Goal: Task Accomplishment & Management: Complete application form

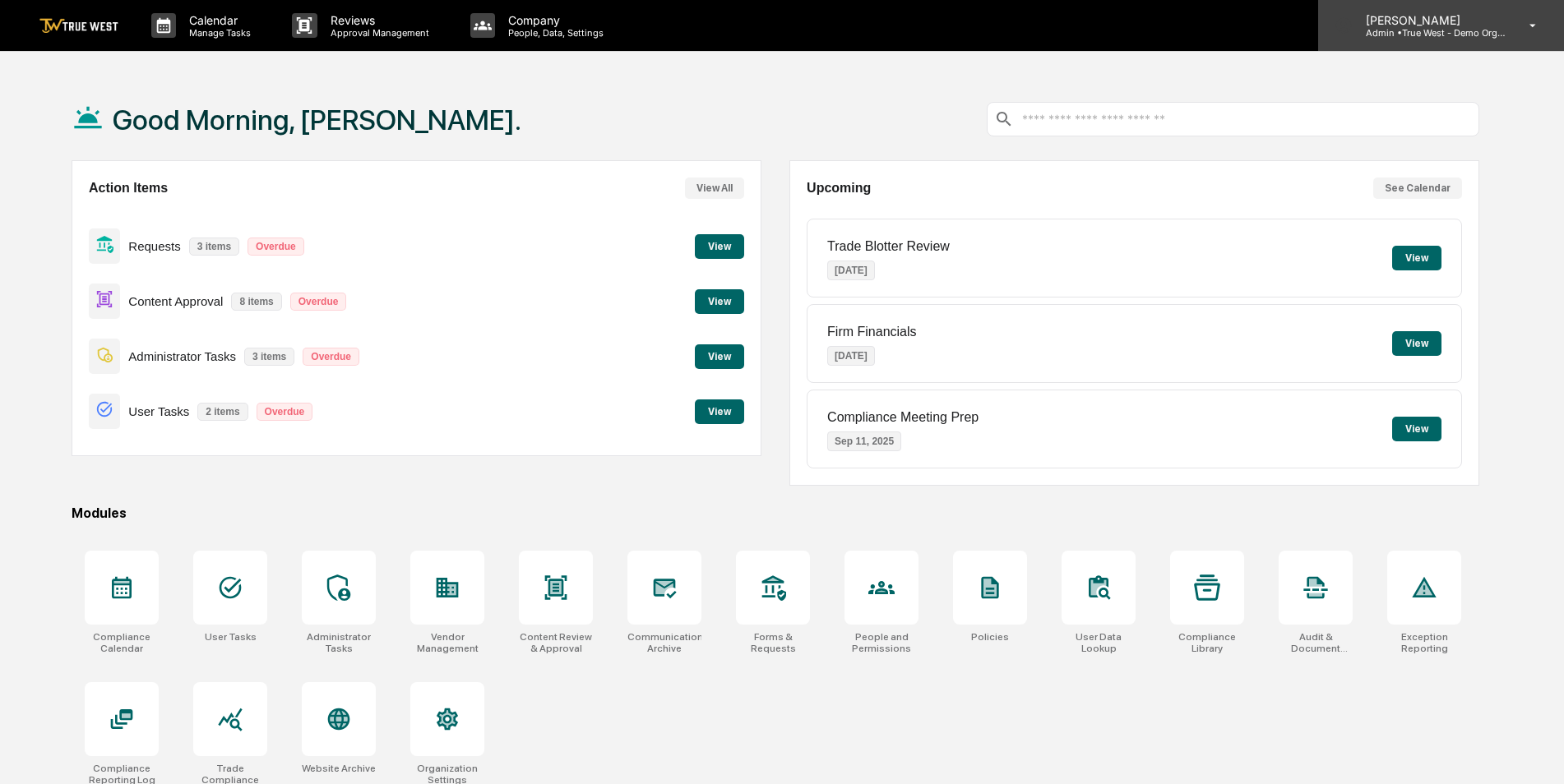
click at [1417, 34] on p "Admin • True West - Demo Organization" at bounding box center [1430, 32] width 153 height 12
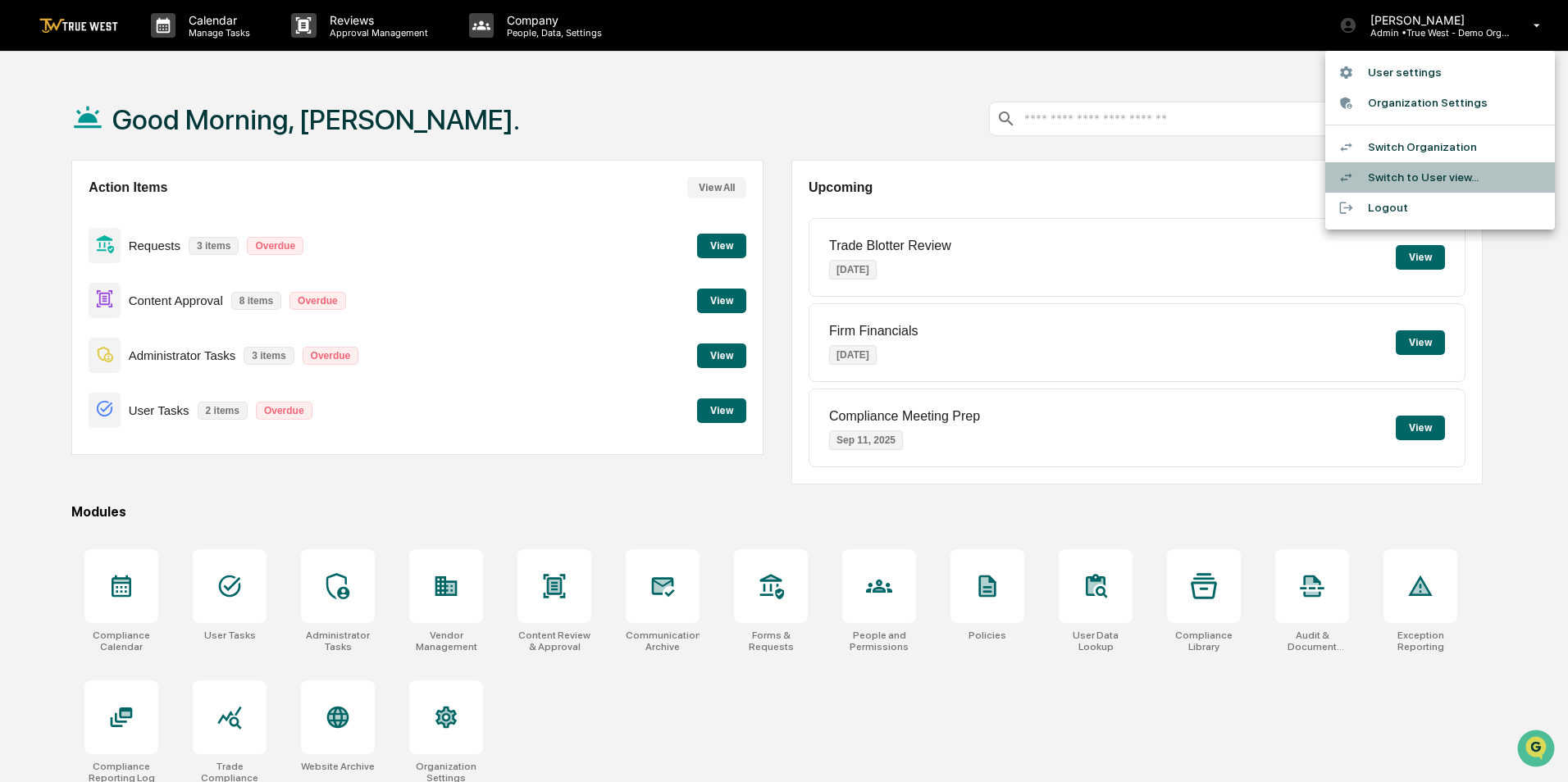
click at [1405, 183] on li "Switch to User view..." at bounding box center [1440, 177] width 230 height 30
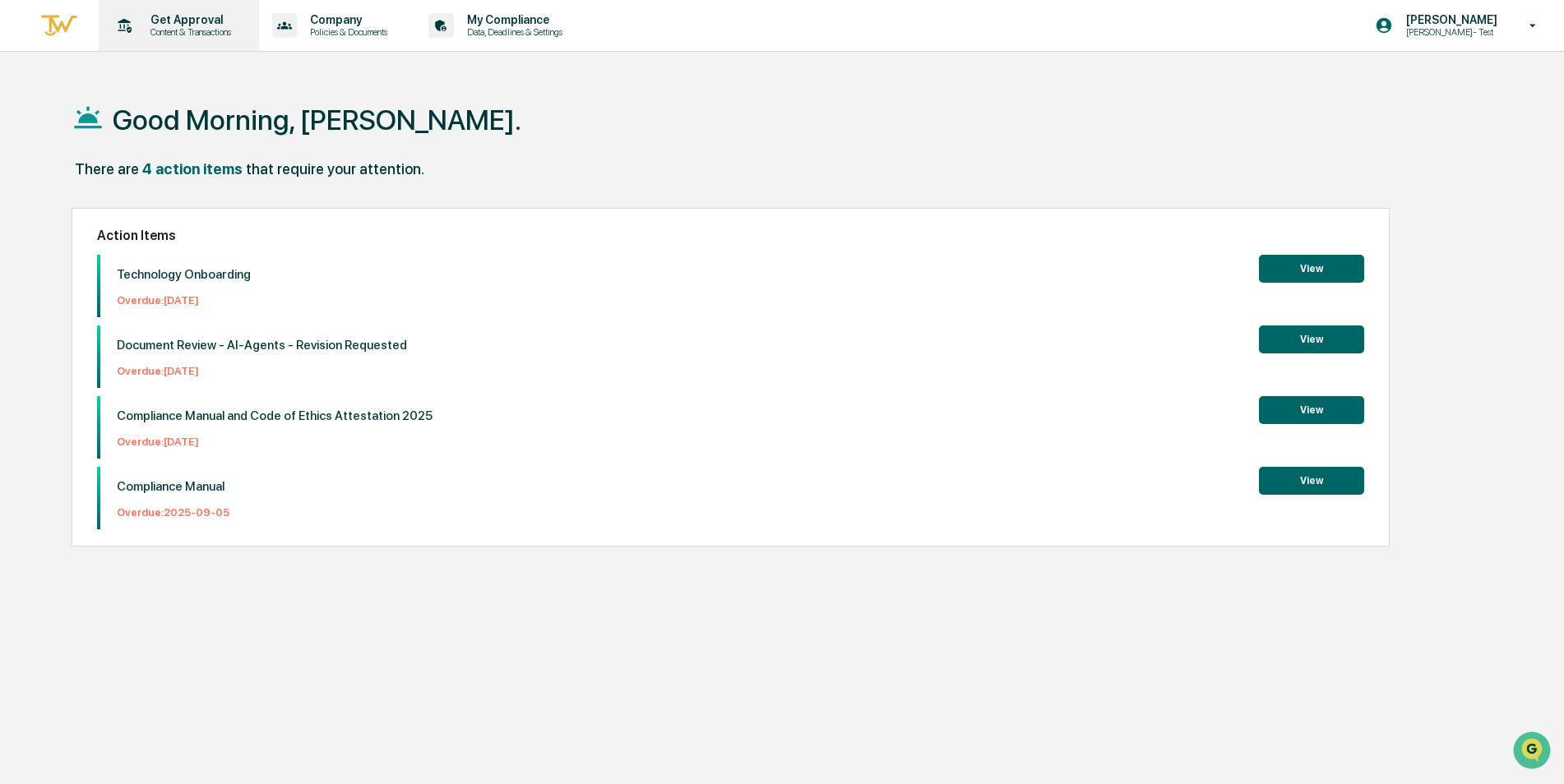
click at [169, 24] on p "Get Approval" at bounding box center [188, 19] width 102 height 13
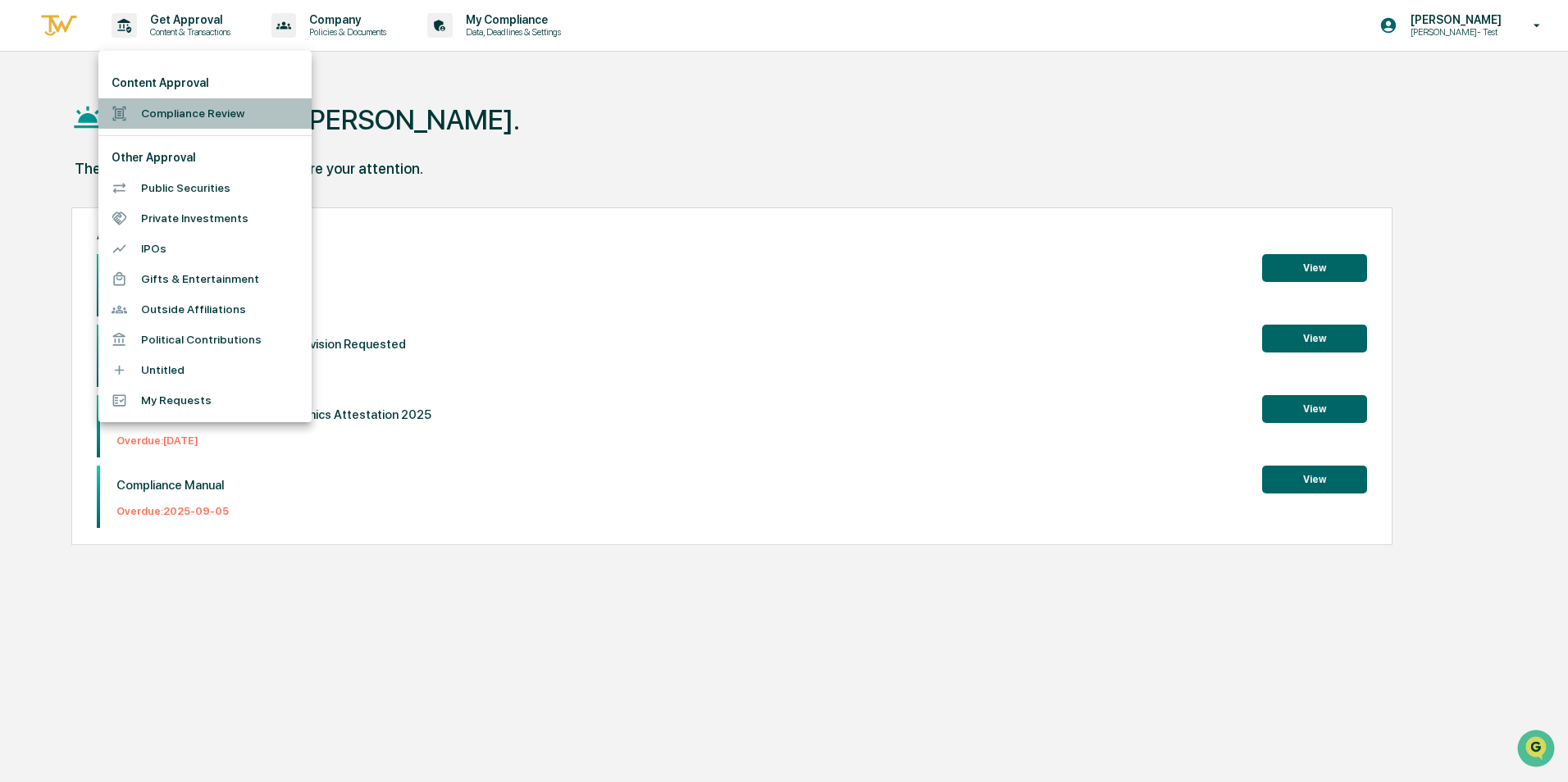
click at [171, 112] on li "Compliance Review" at bounding box center [205, 113] width 213 height 30
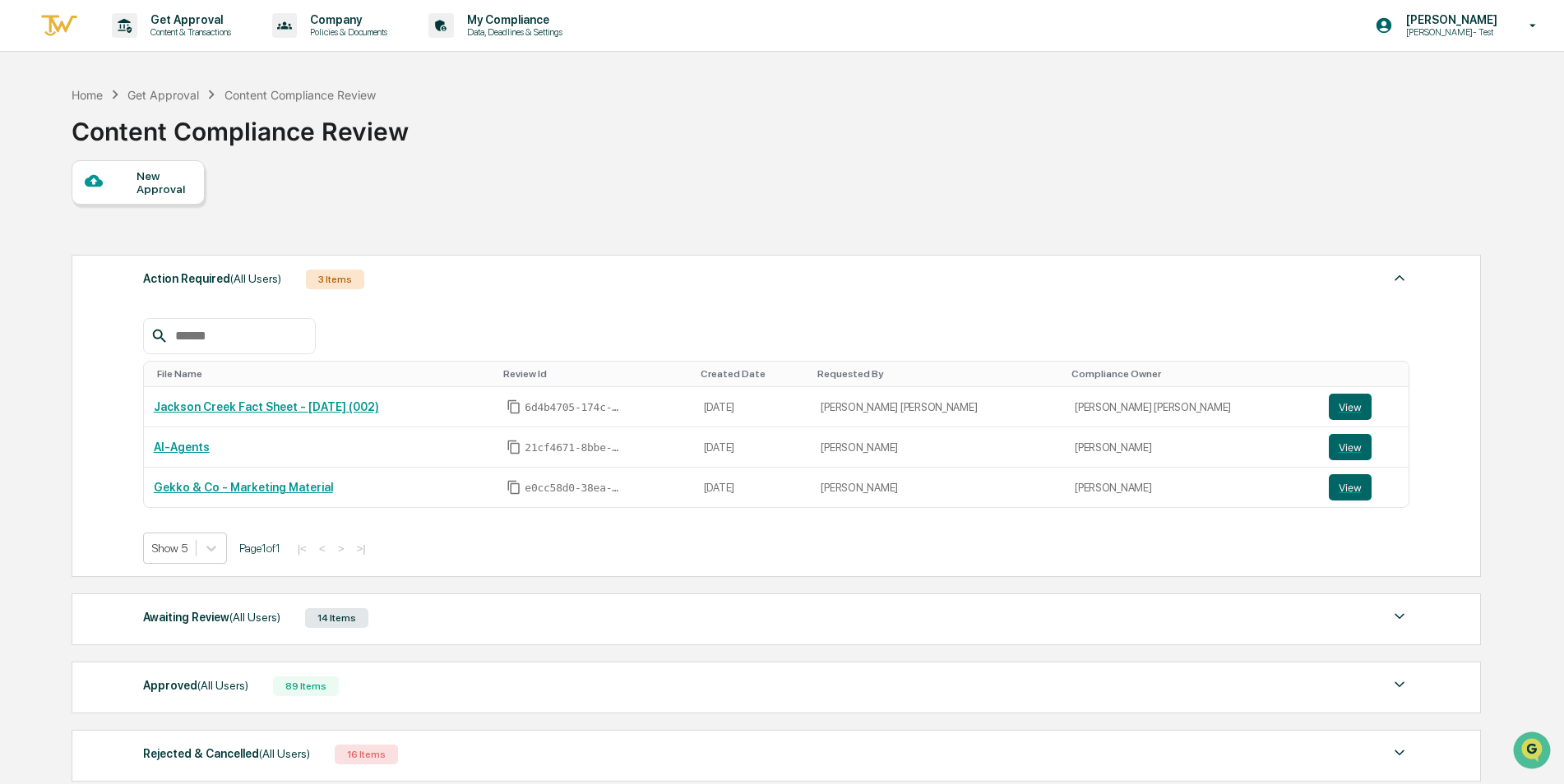
click at [150, 181] on div "New Approval" at bounding box center [164, 182] width 55 height 27
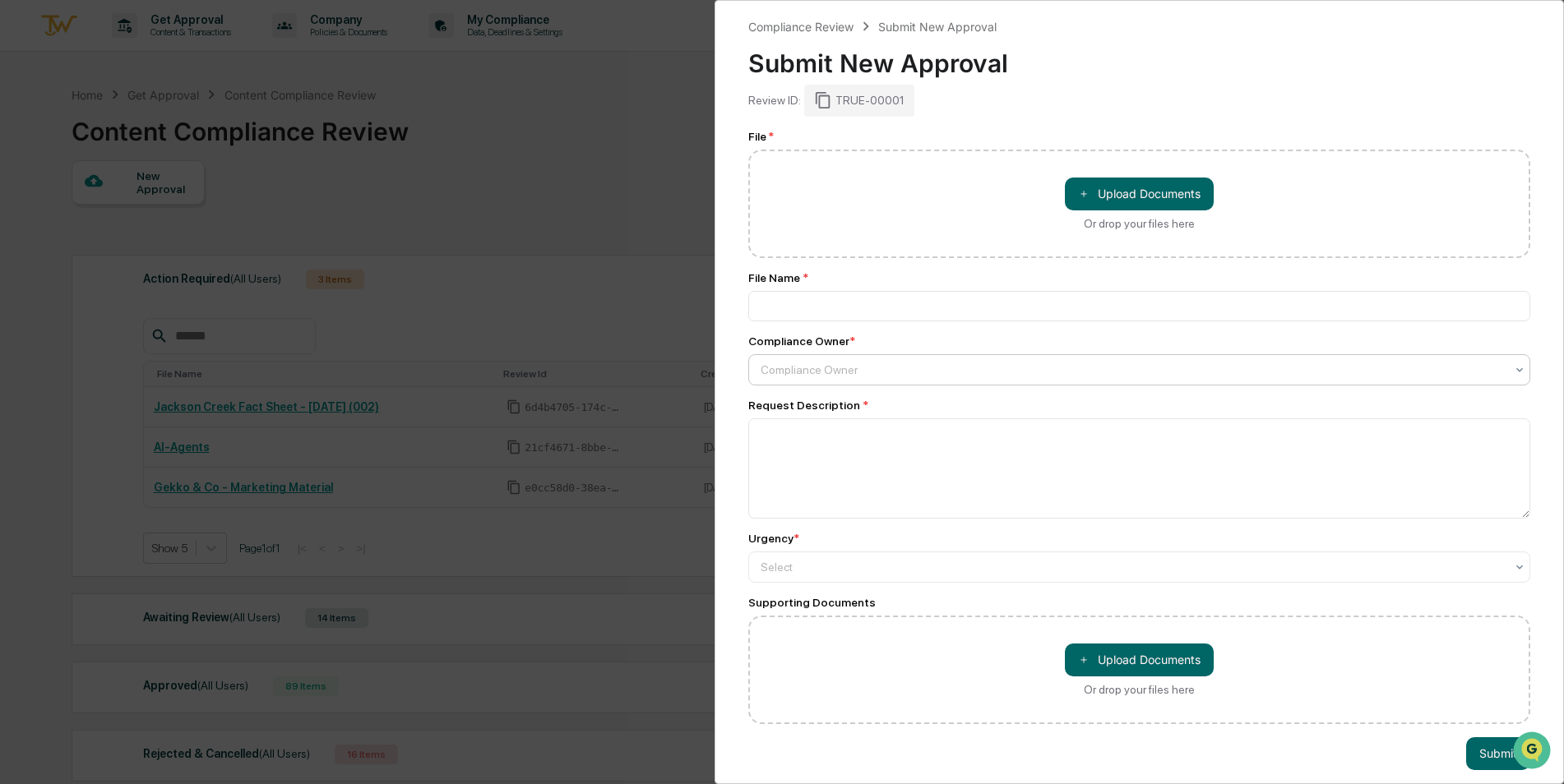
click at [861, 374] on div at bounding box center [1133, 370] width 745 height 17
click at [884, 461] on textarea at bounding box center [1140, 468] width 782 height 100
click at [957, 563] on div at bounding box center [1133, 568] width 745 height 17
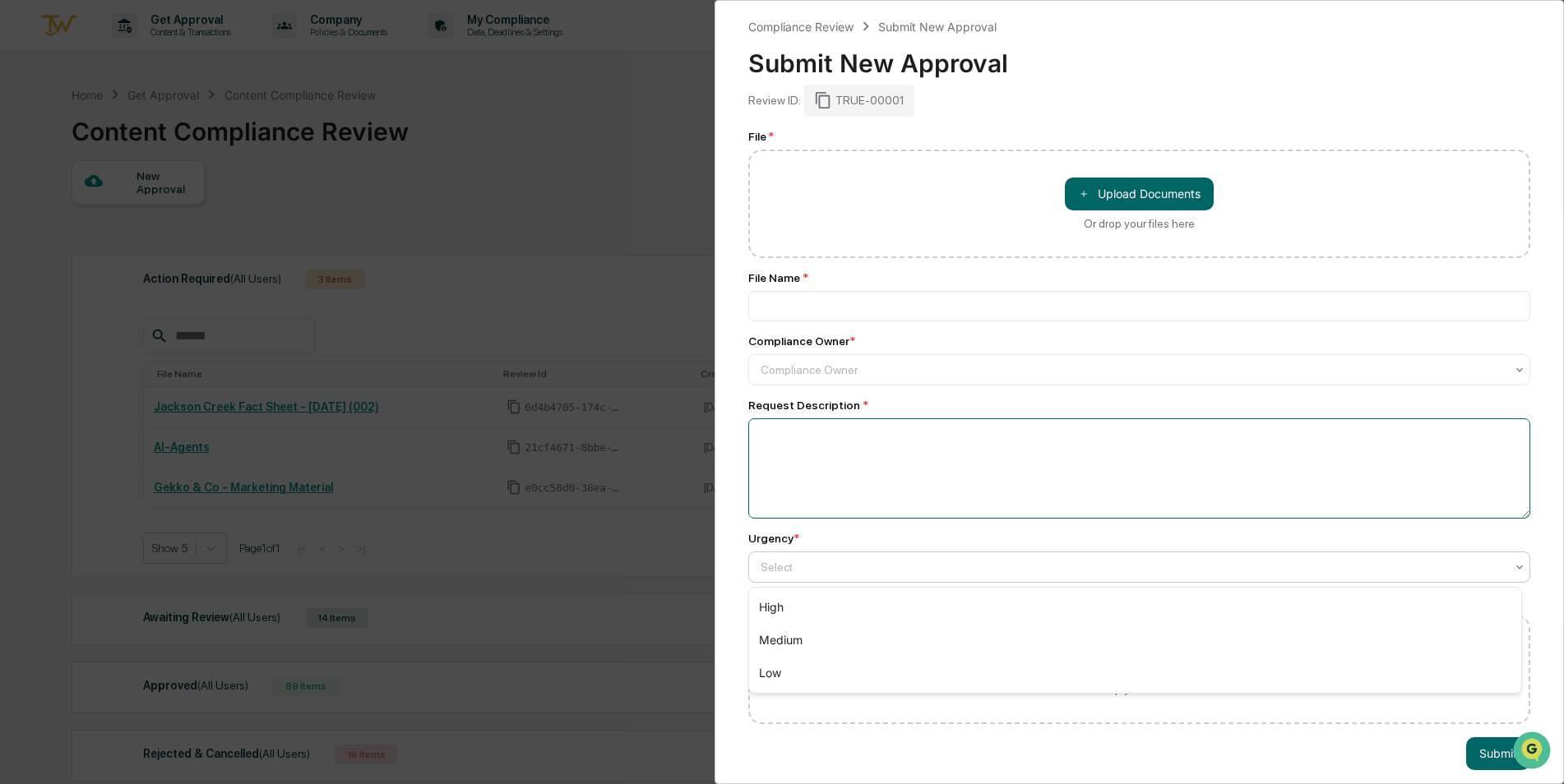
click at [1051, 469] on textarea at bounding box center [1140, 468] width 782 height 100
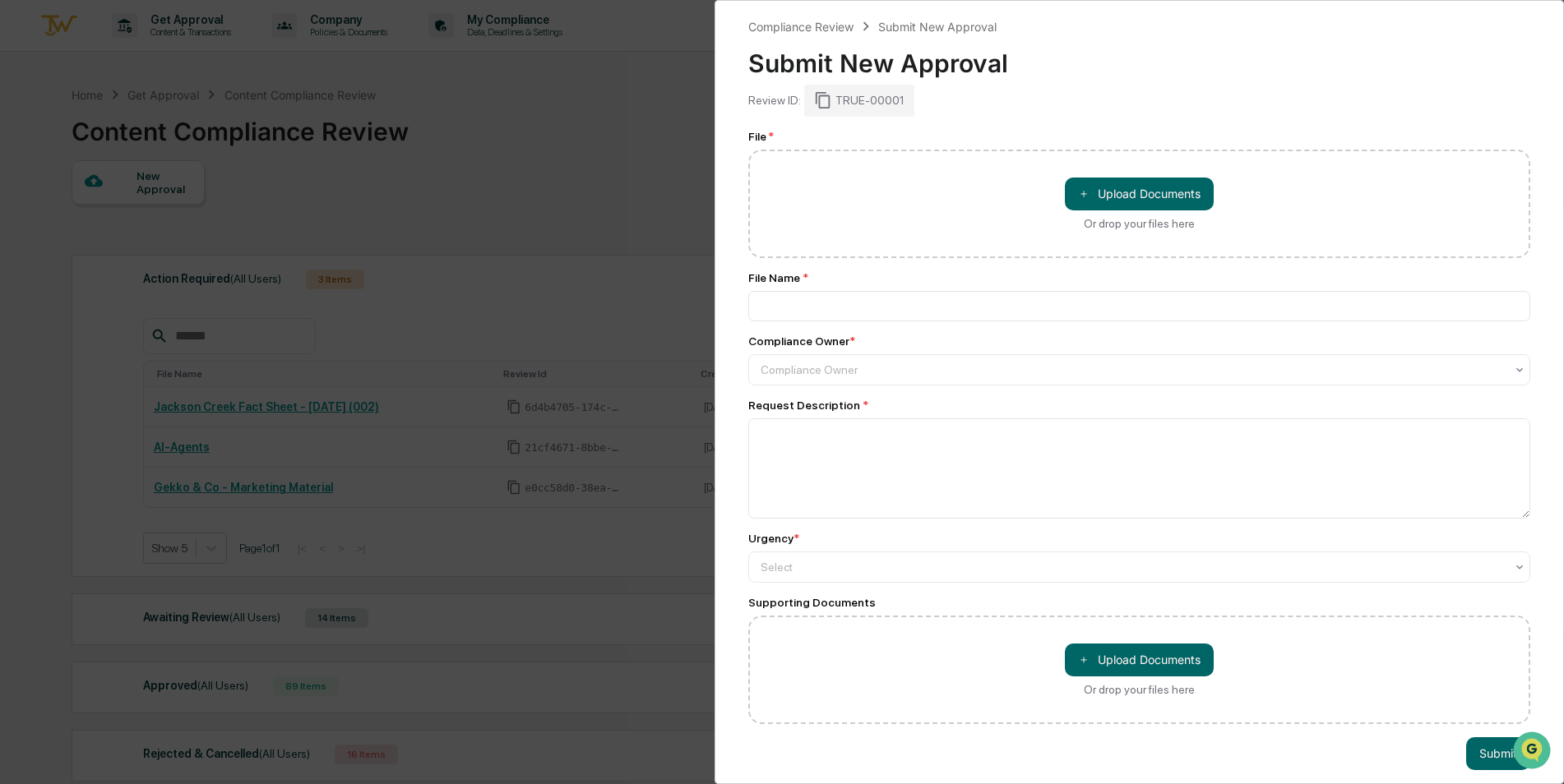
click at [533, 176] on div "Compliance Review Submit New Approval Submit New Approval Review ID: TRUE-00001…" at bounding box center [782, 392] width 1564 height 784
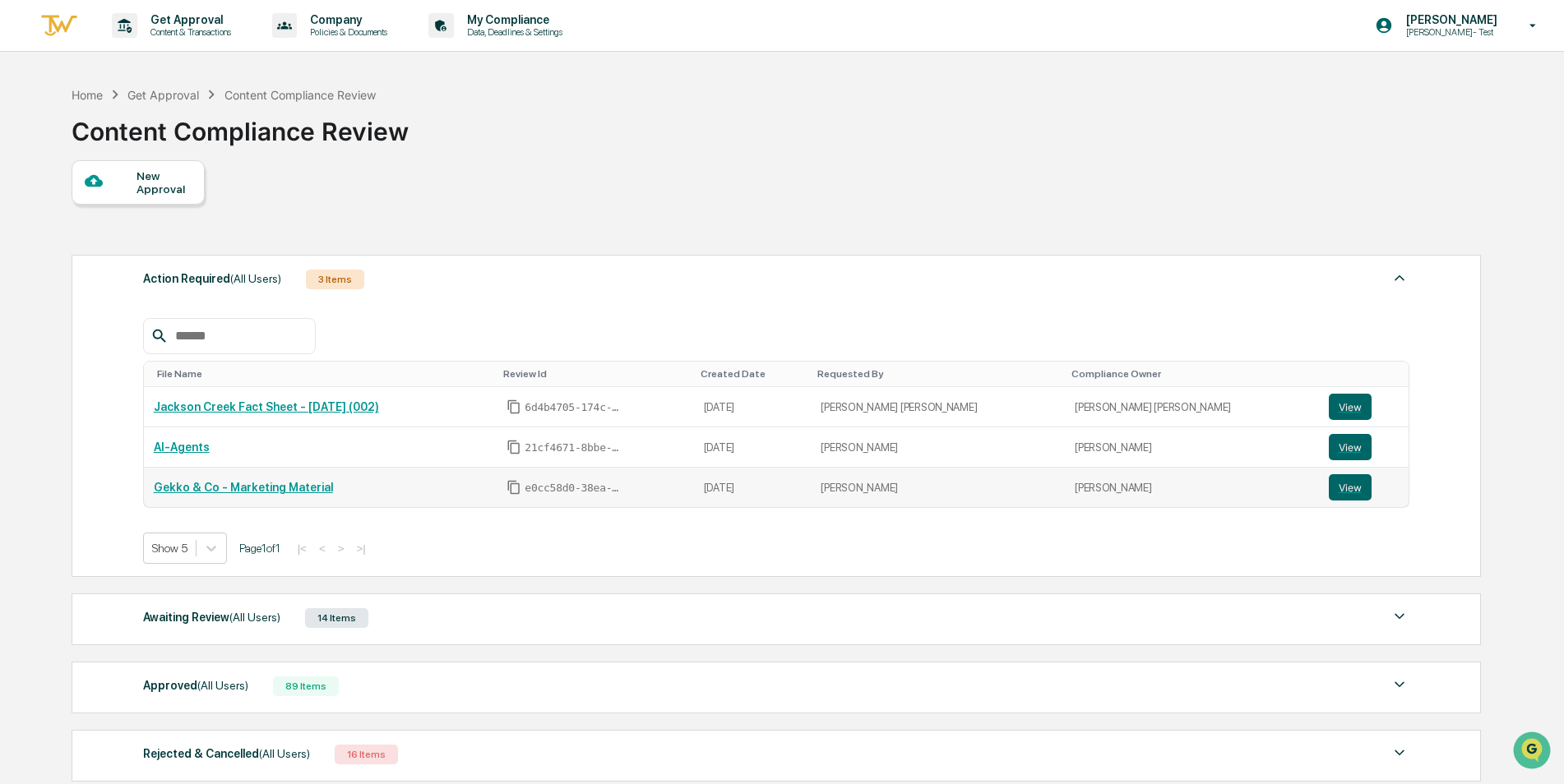
click at [194, 490] on link "Gekko & Co - Marketing Material" at bounding box center [243, 488] width 180 height 13
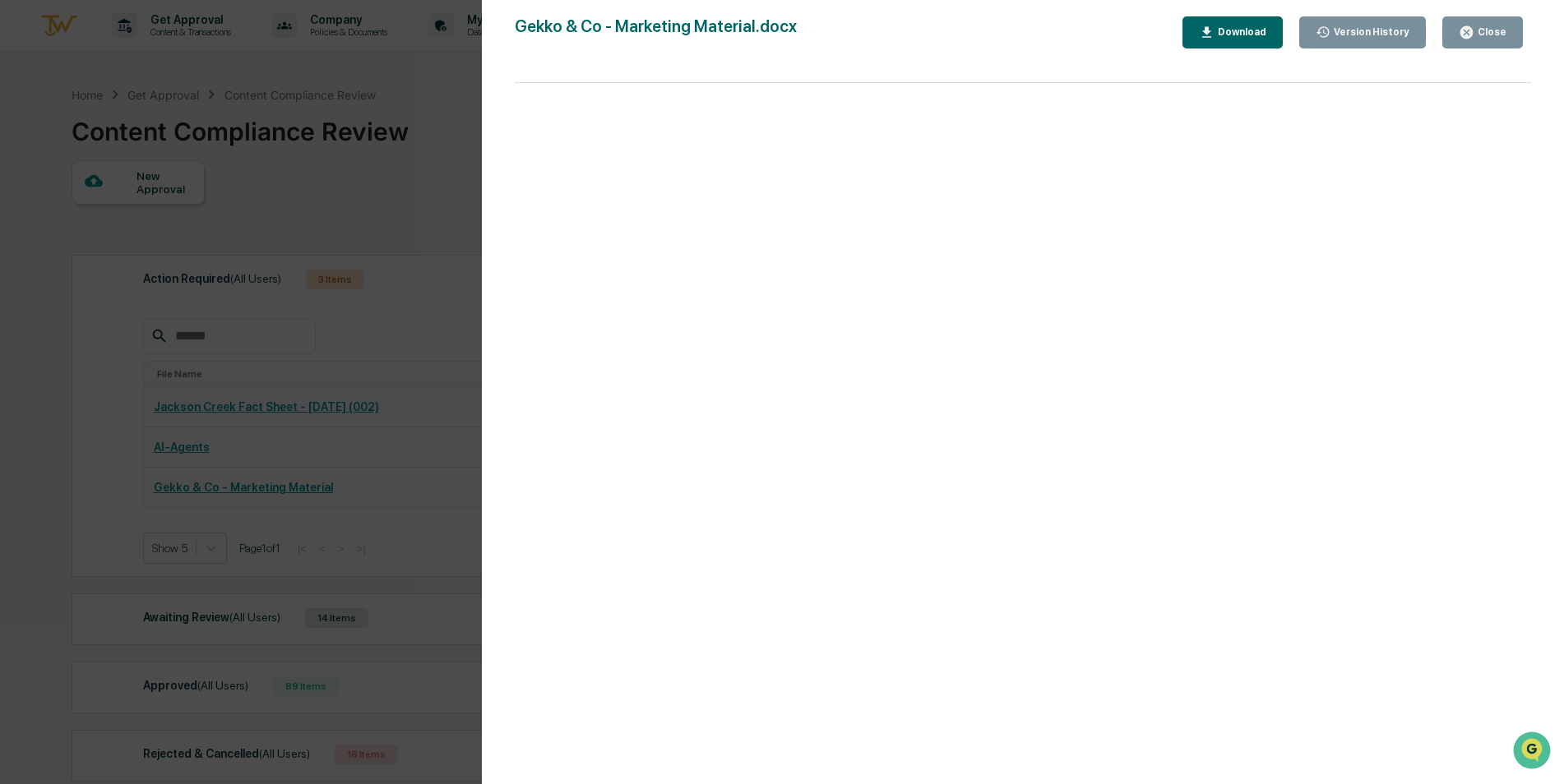
click at [419, 251] on div "Version History [DATE] 11:14 PM [PERSON_NAME] Gekko & Co - Marketing Material.d…" at bounding box center [782, 392] width 1564 height 784
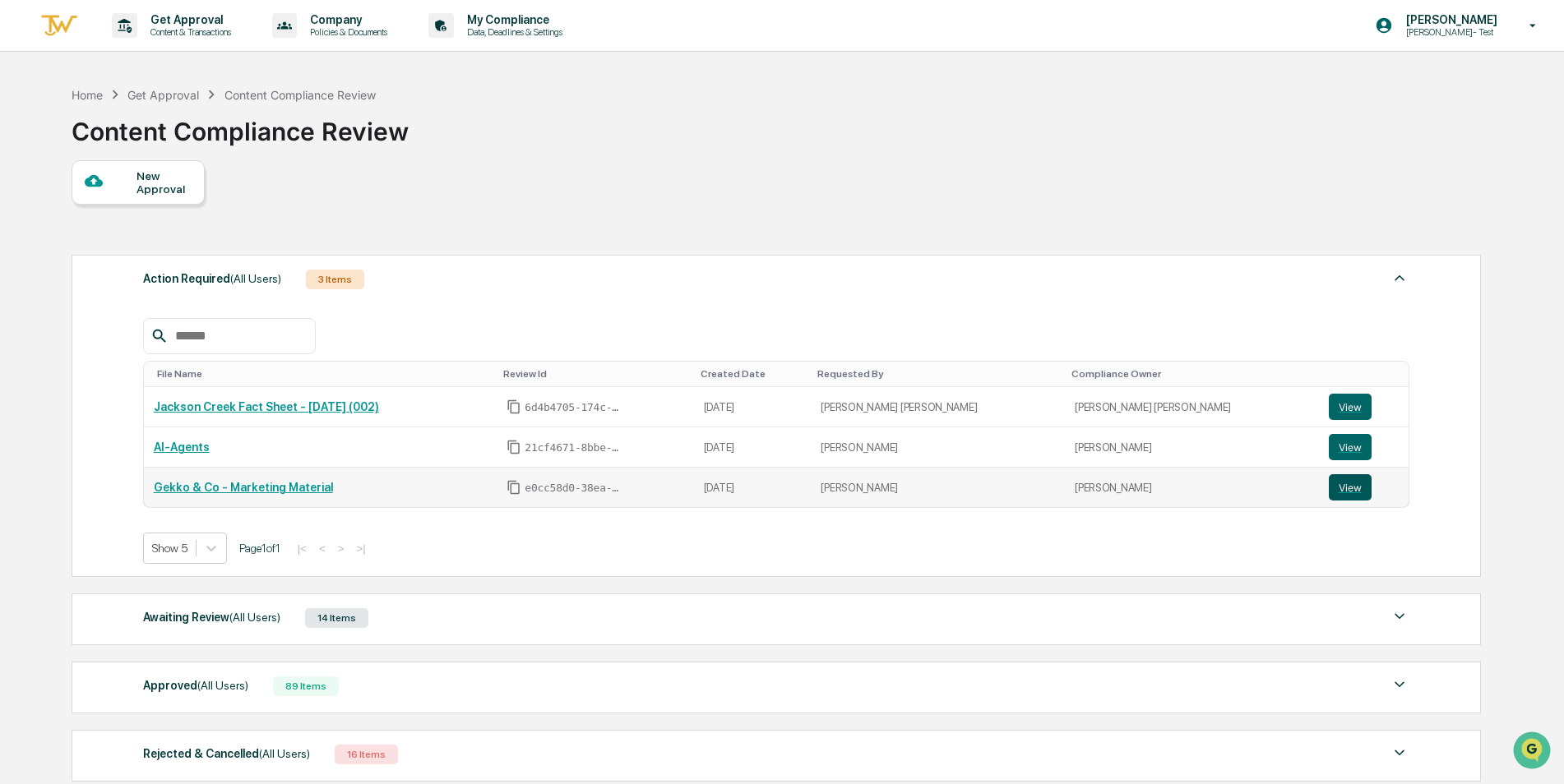
click at [1329, 488] on button "View" at bounding box center [1350, 488] width 42 height 27
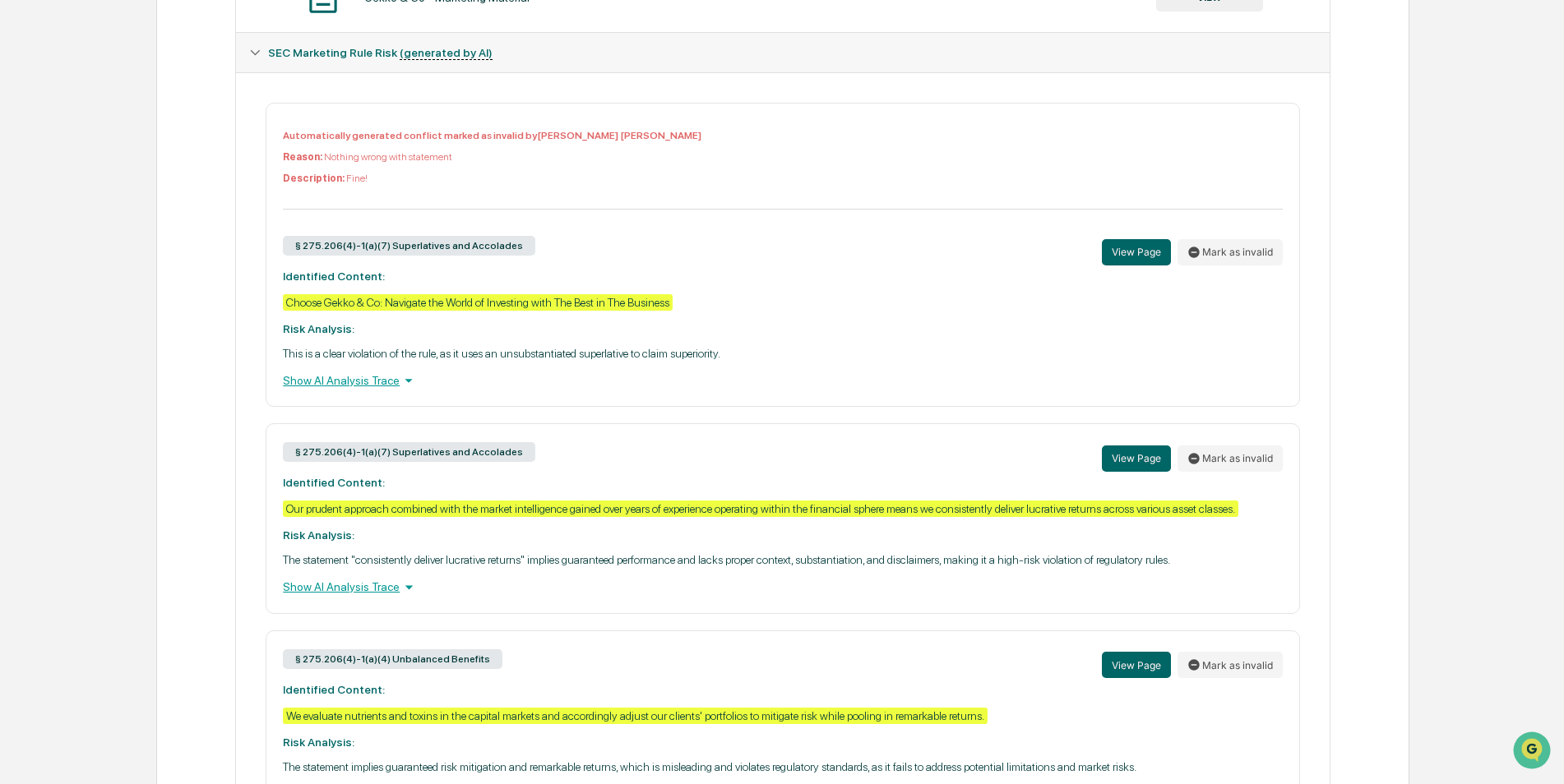
scroll to position [411, 0]
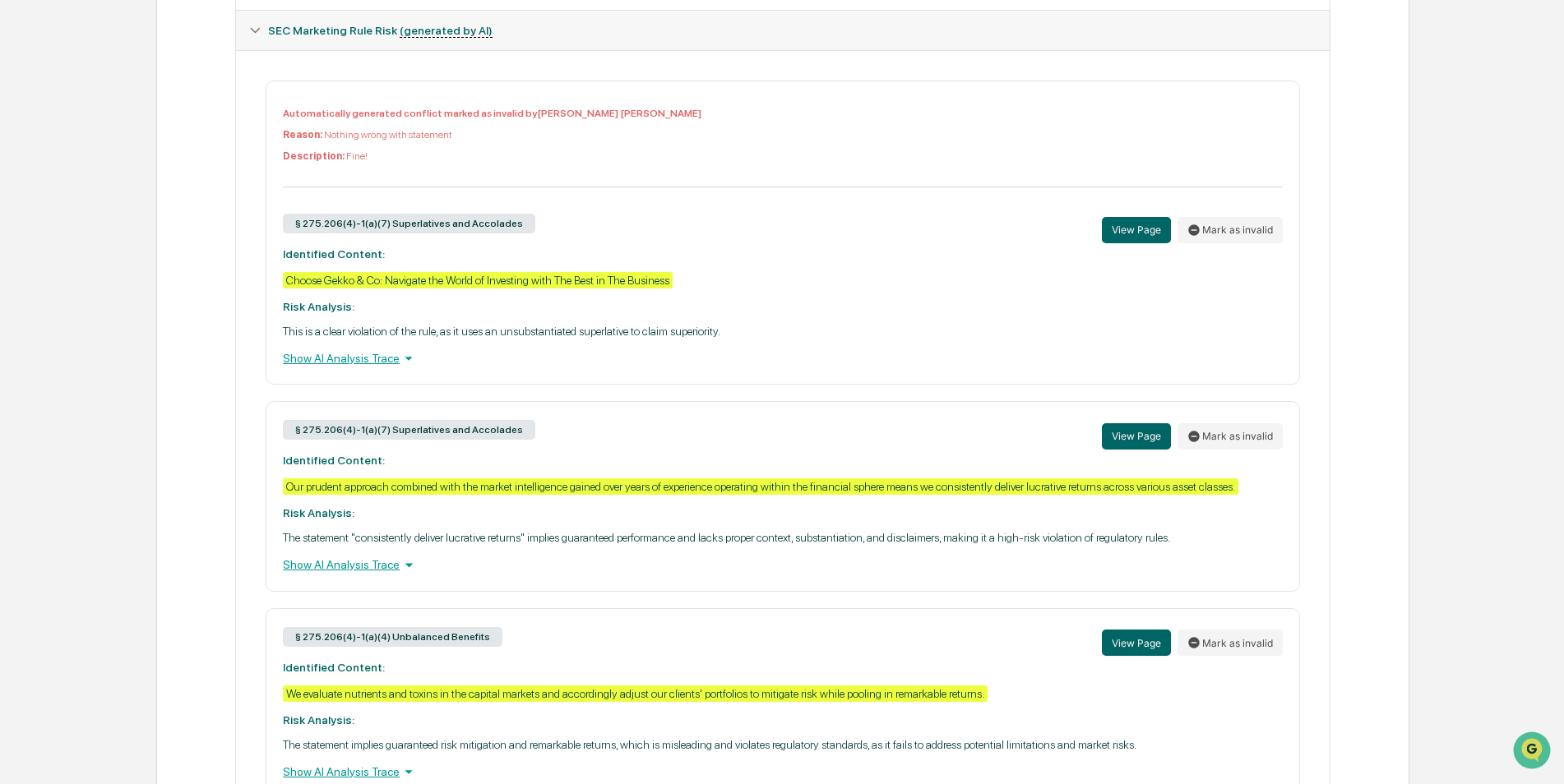
click at [413, 360] on div "Show AI Analysis Trace" at bounding box center [782, 359] width 1000 height 18
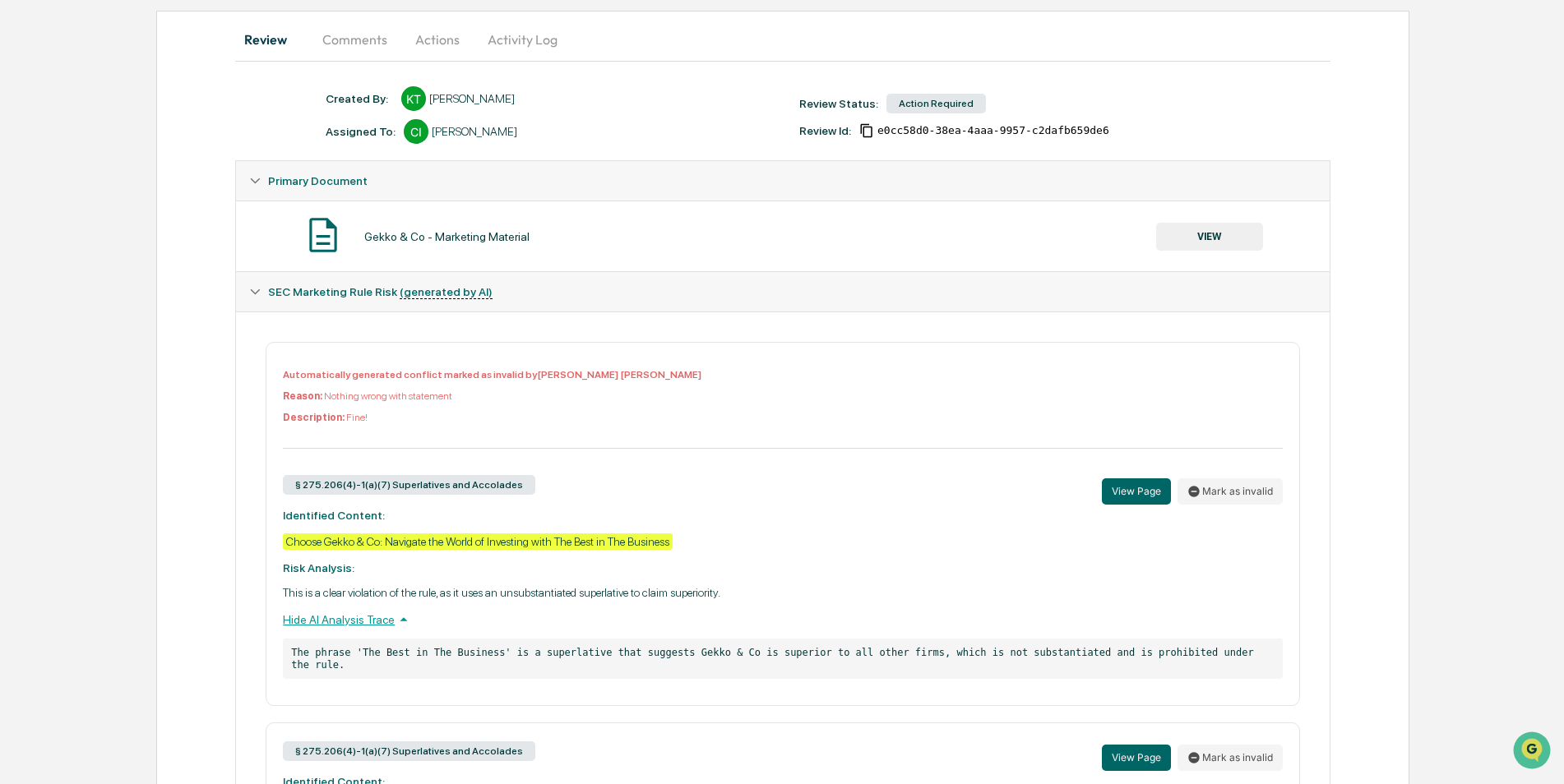
scroll to position [0, 0]
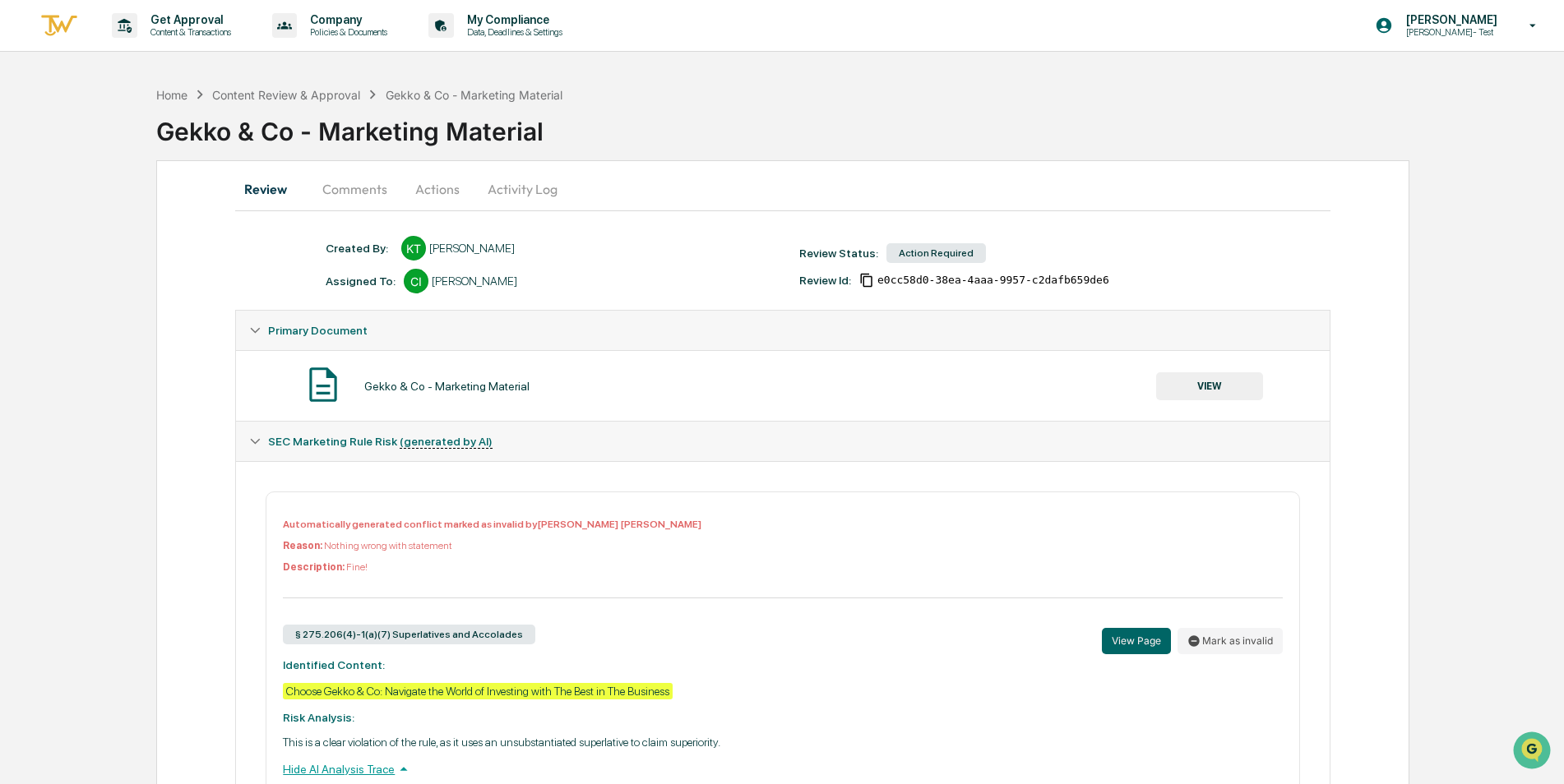
click at [435, 191] on button "Actions" at bounding box center [437, 189] width 74 height 40
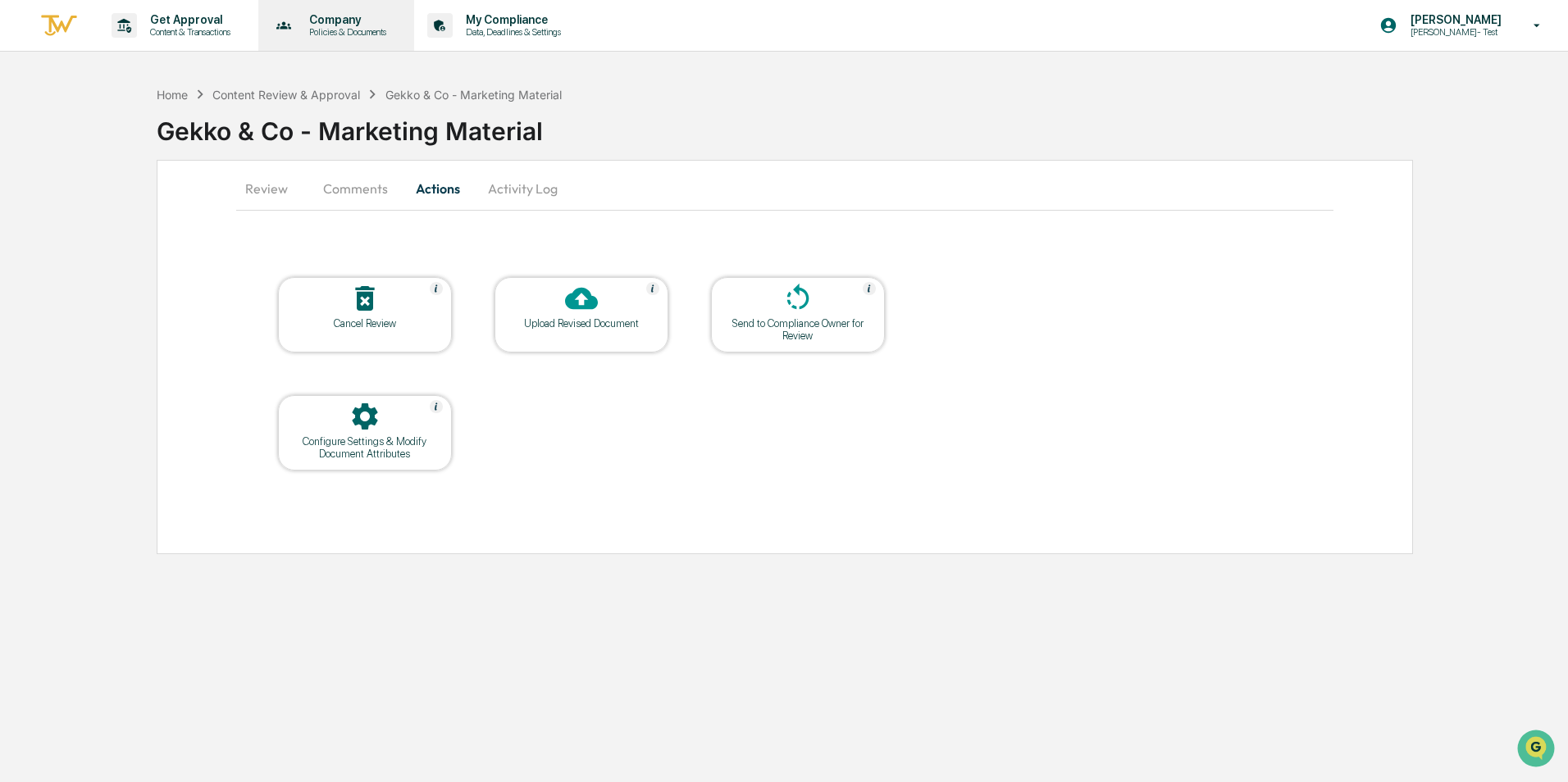
click at [342, 25] on p "Company" at bounding box center [345, 19] width 98 height 13
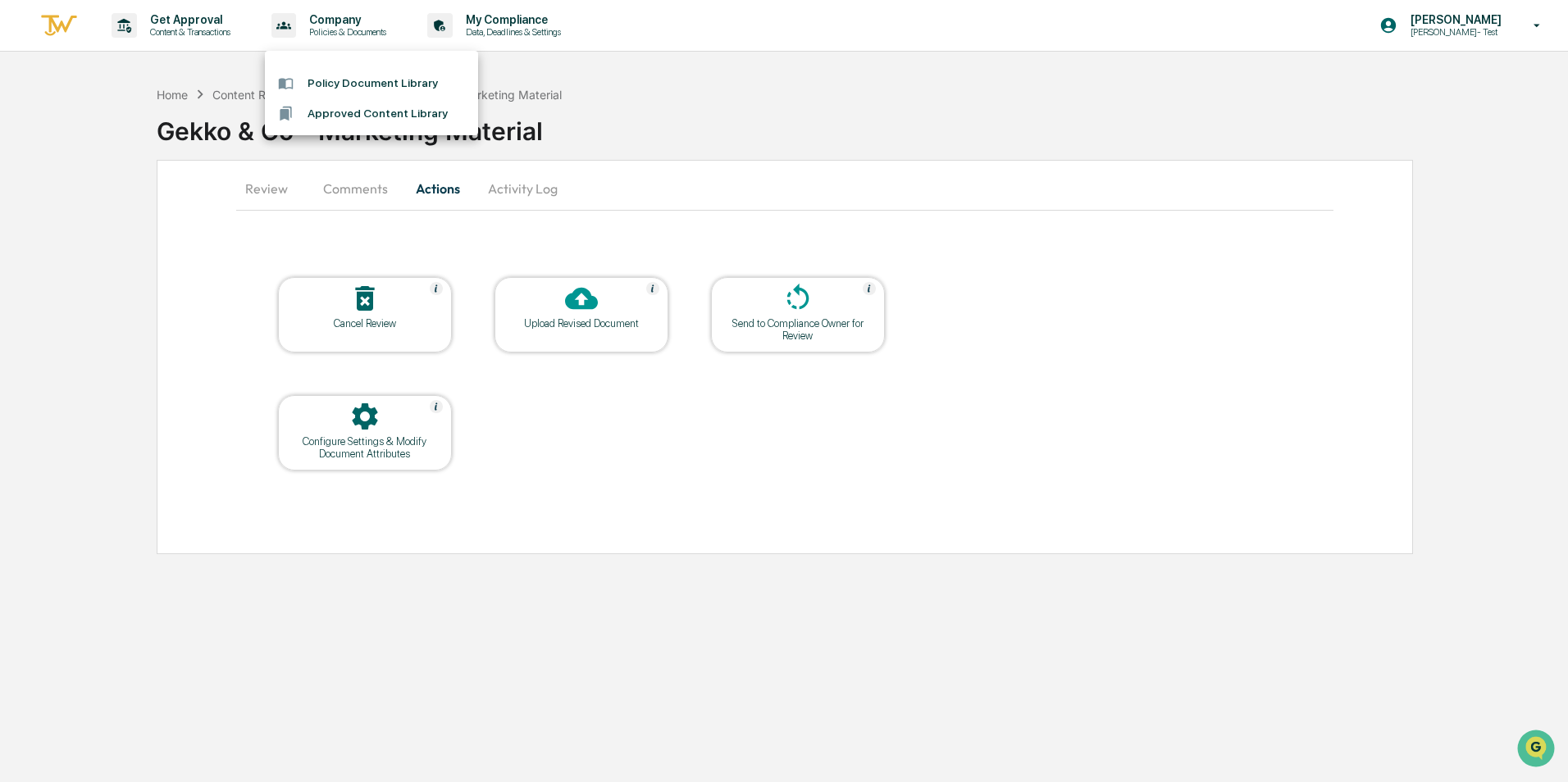
click at [323, 119] on li "Approved Content Library" at bounding box center [372, 113] width 213 height 30
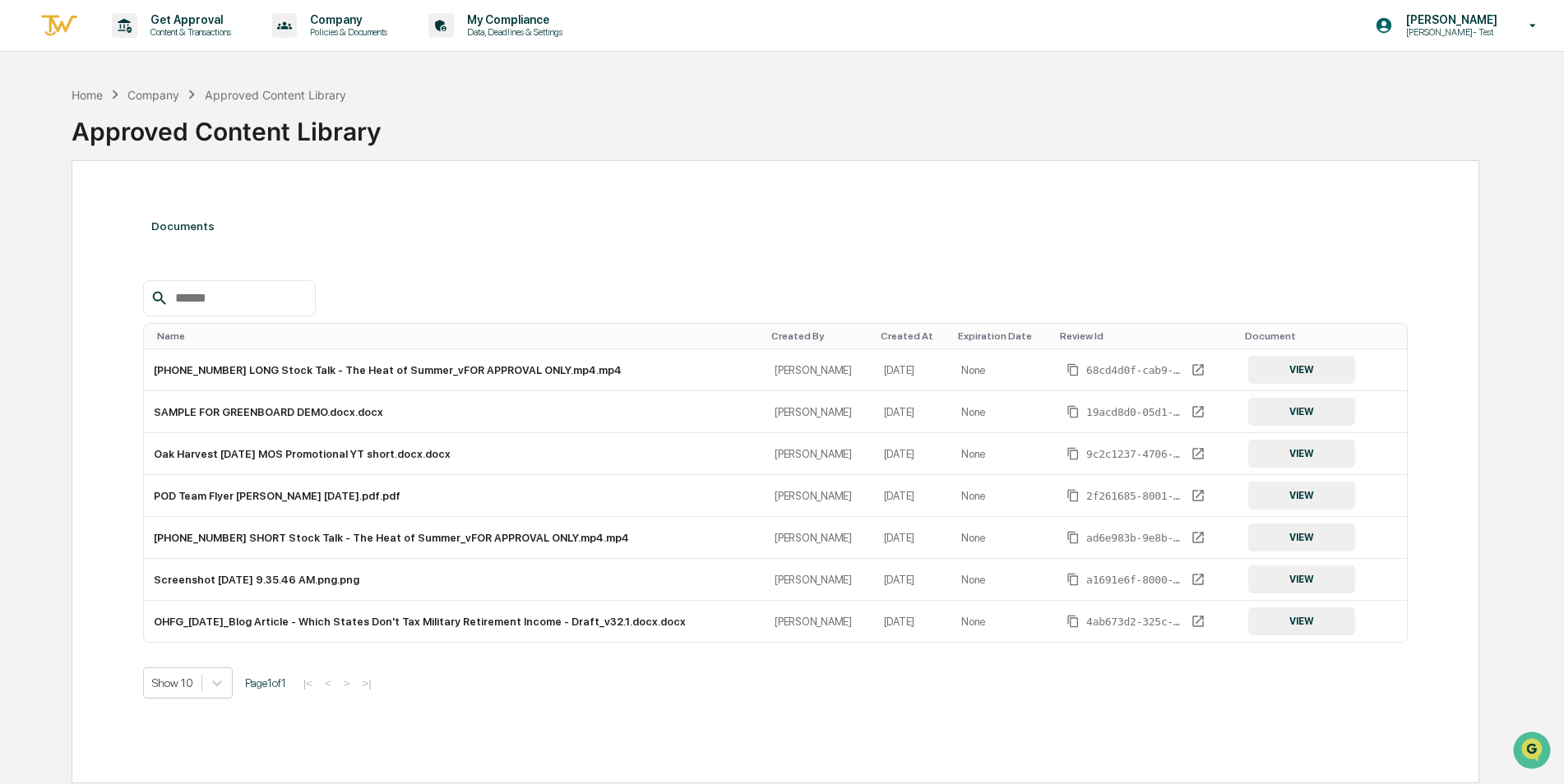
click at [678, 227] on div "Documents" at bounding box center [775, 226] width 1266 height 46
click at [664, 230] on div "Documents" at bounding box center [775, 226] width 1266 height 46
click at [520, 31] on p "Data, Deadlines & Settings" at bounding box center [512, 32] width 117 height 12
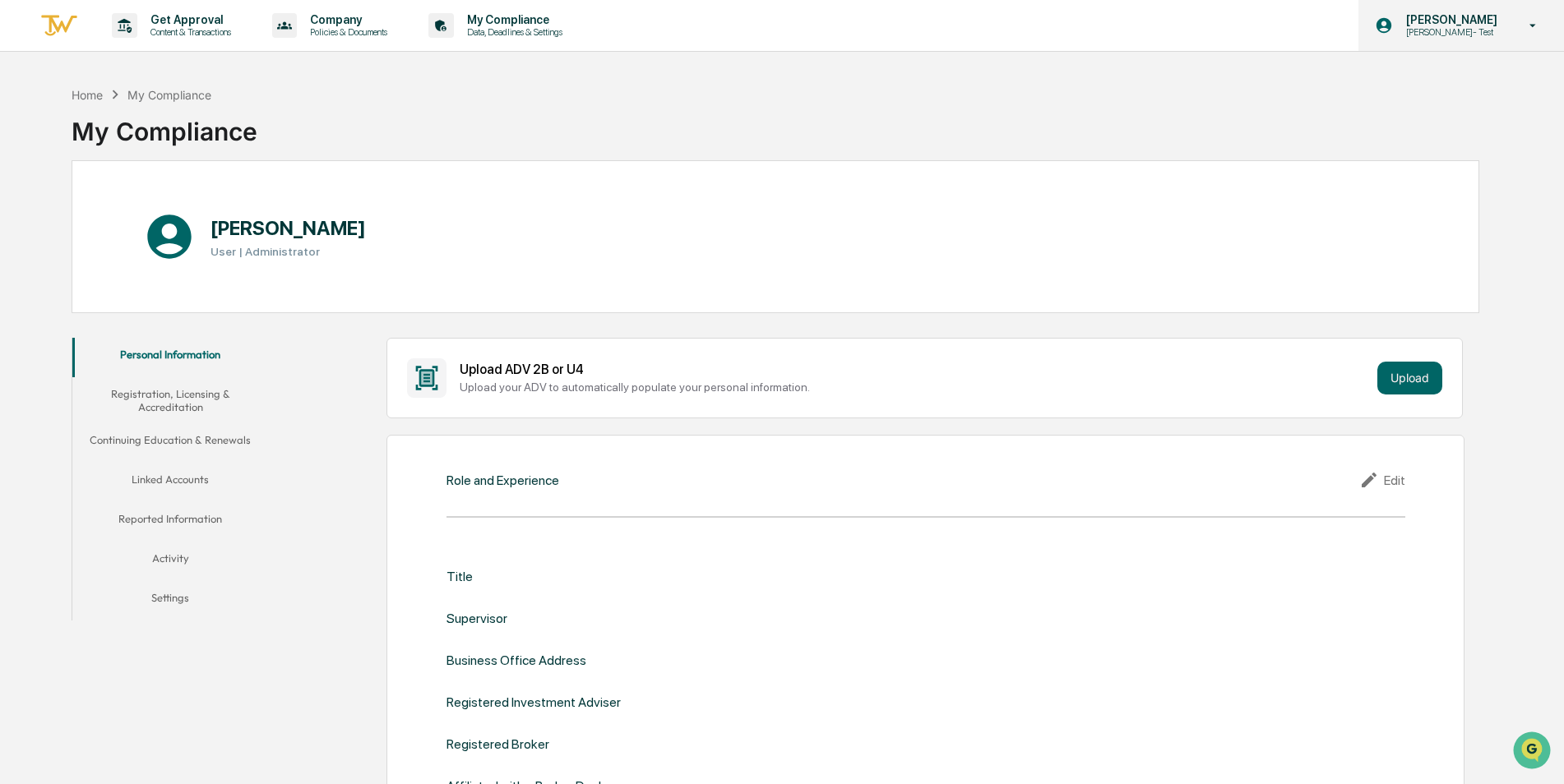
click at [1467, 34] on p "[PERSON_NAME]- Test" at bounding box center [1450, 32] width 112 height 12
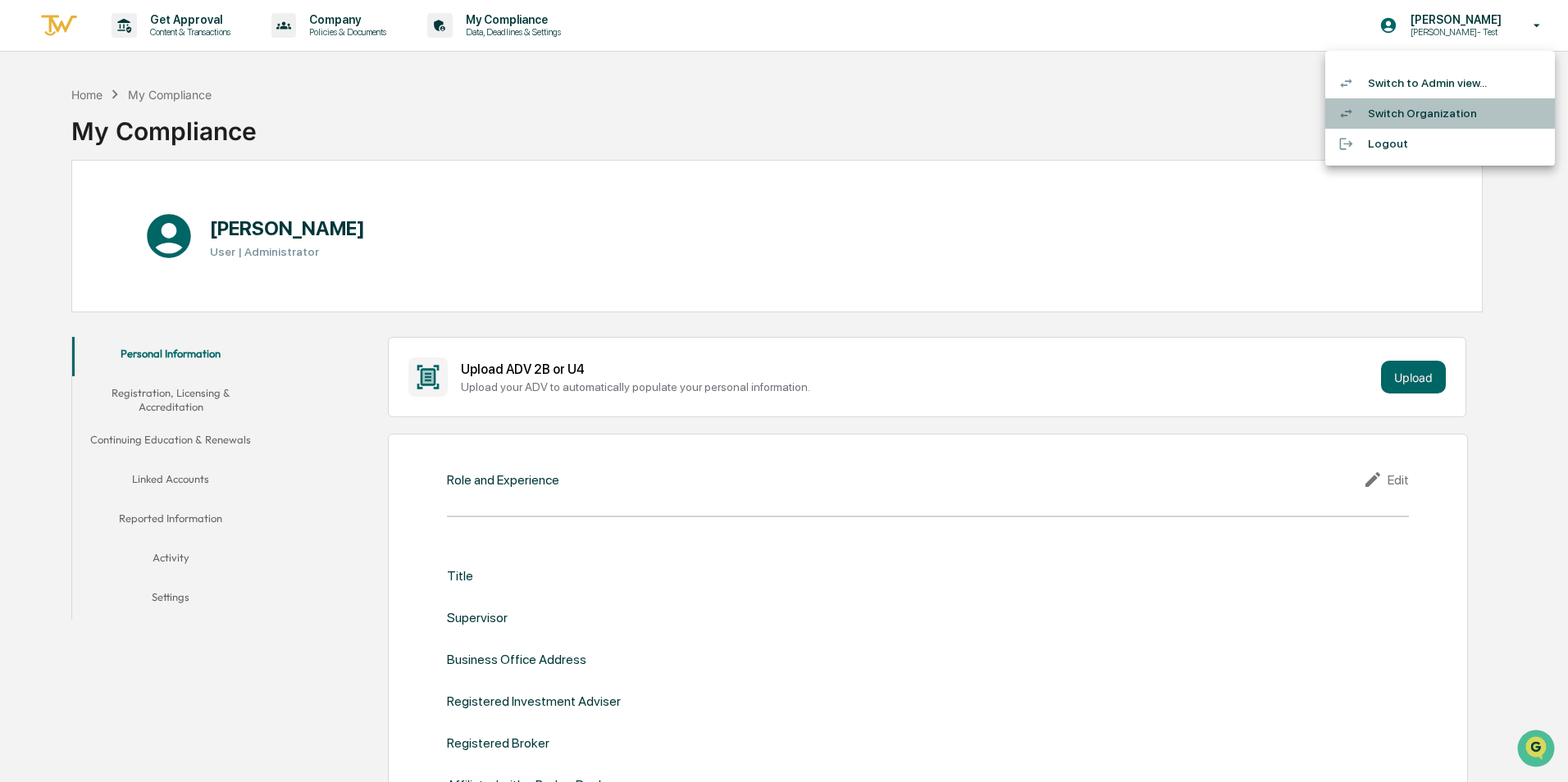
click at [1437, 112] on li "Switch Organization" at bounding box center [1440, 113] width 230 height 30
